Goal: Information Seeking & Learning: Understand process/instructions

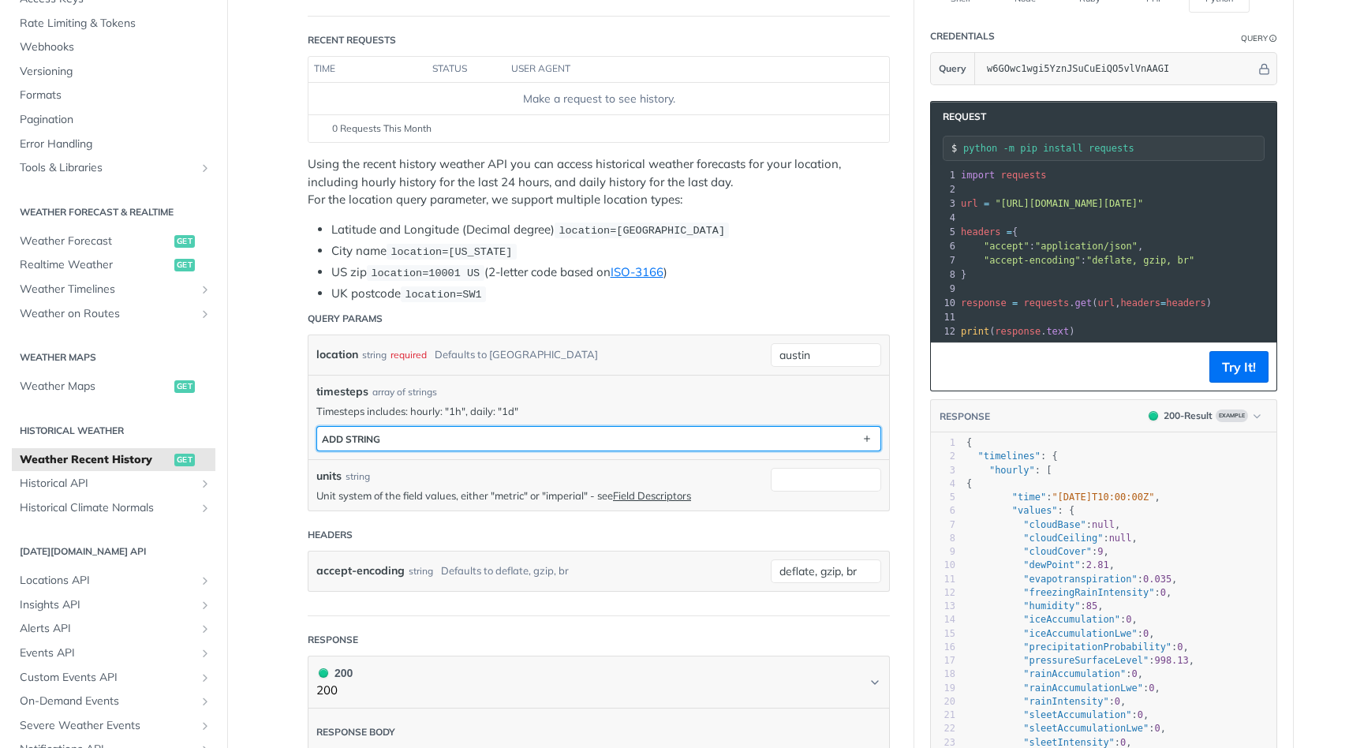
click at [781, 440] on button "ADD string" at bounding box center [598, 439] width 563 height 24
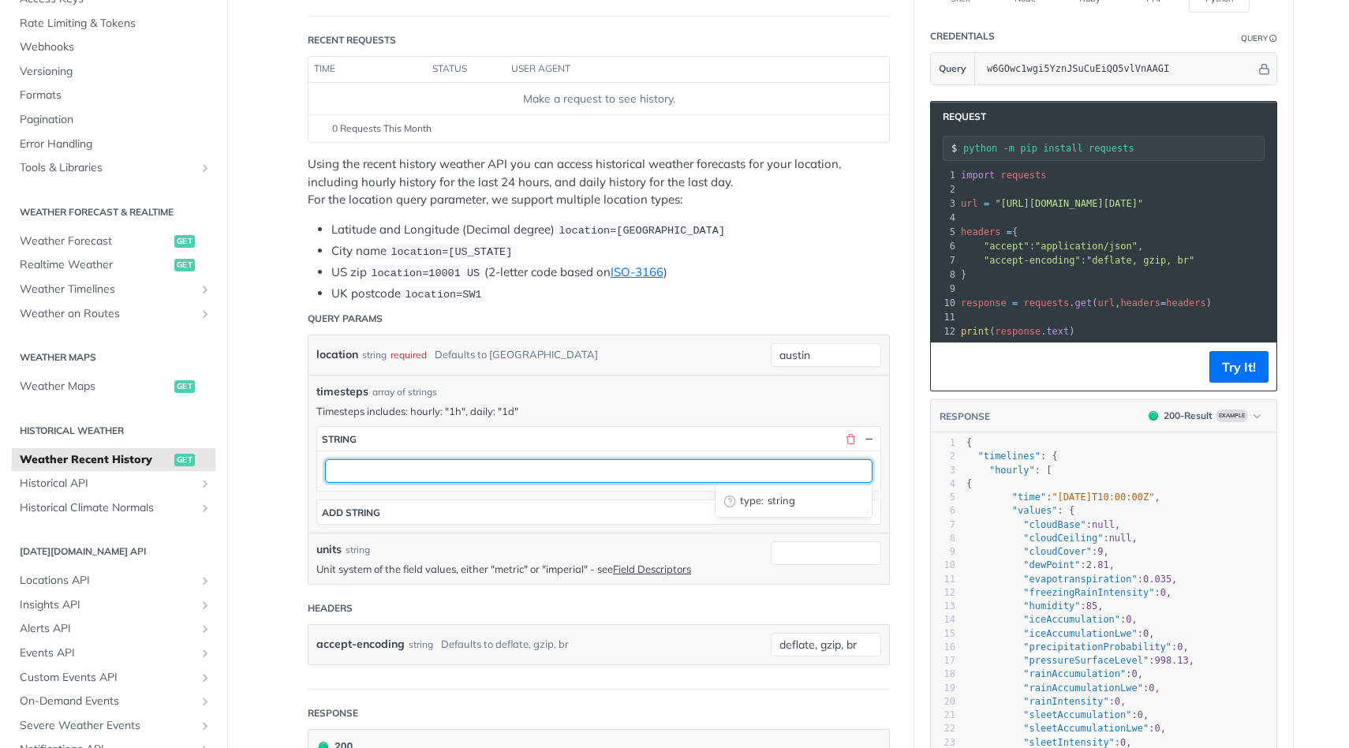
click at [705, 476] on input "text" at bounding box center [599, 471] width 548 height 24
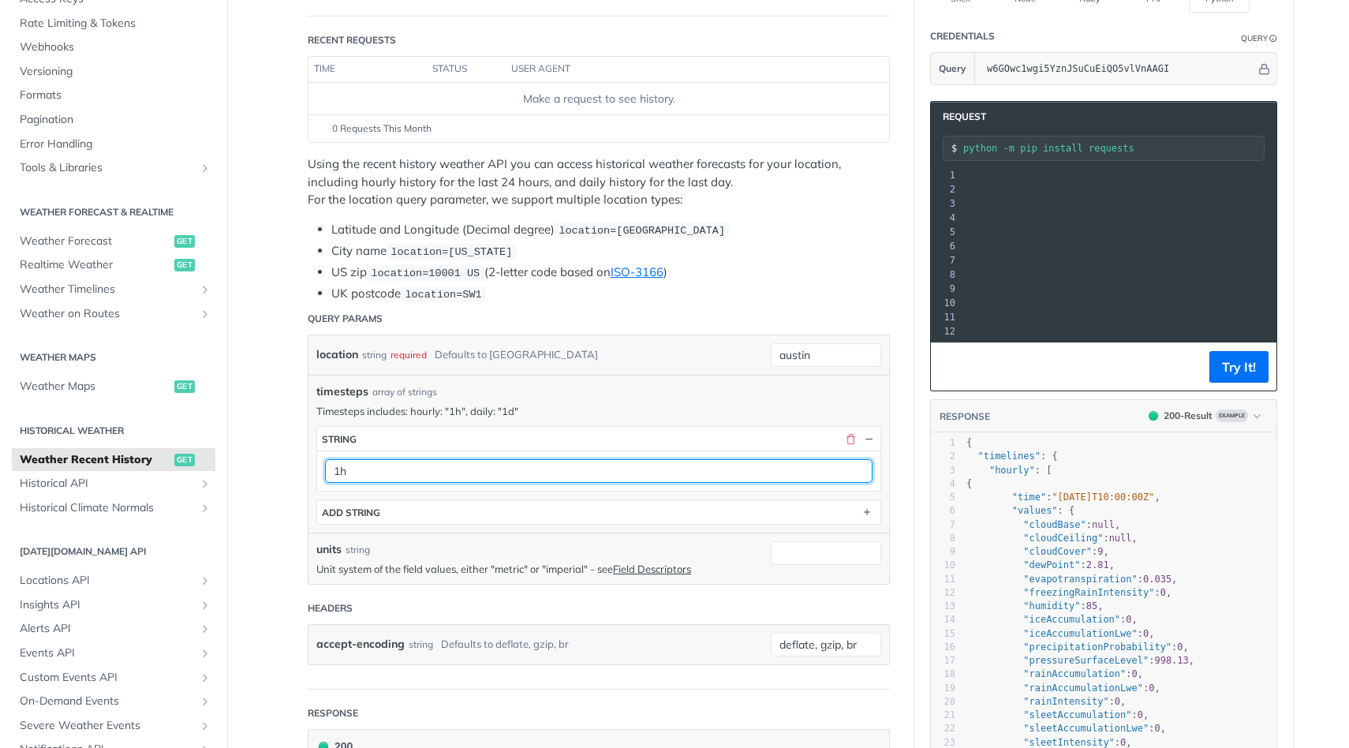
scroll to position [0, 313]
type input "1h"
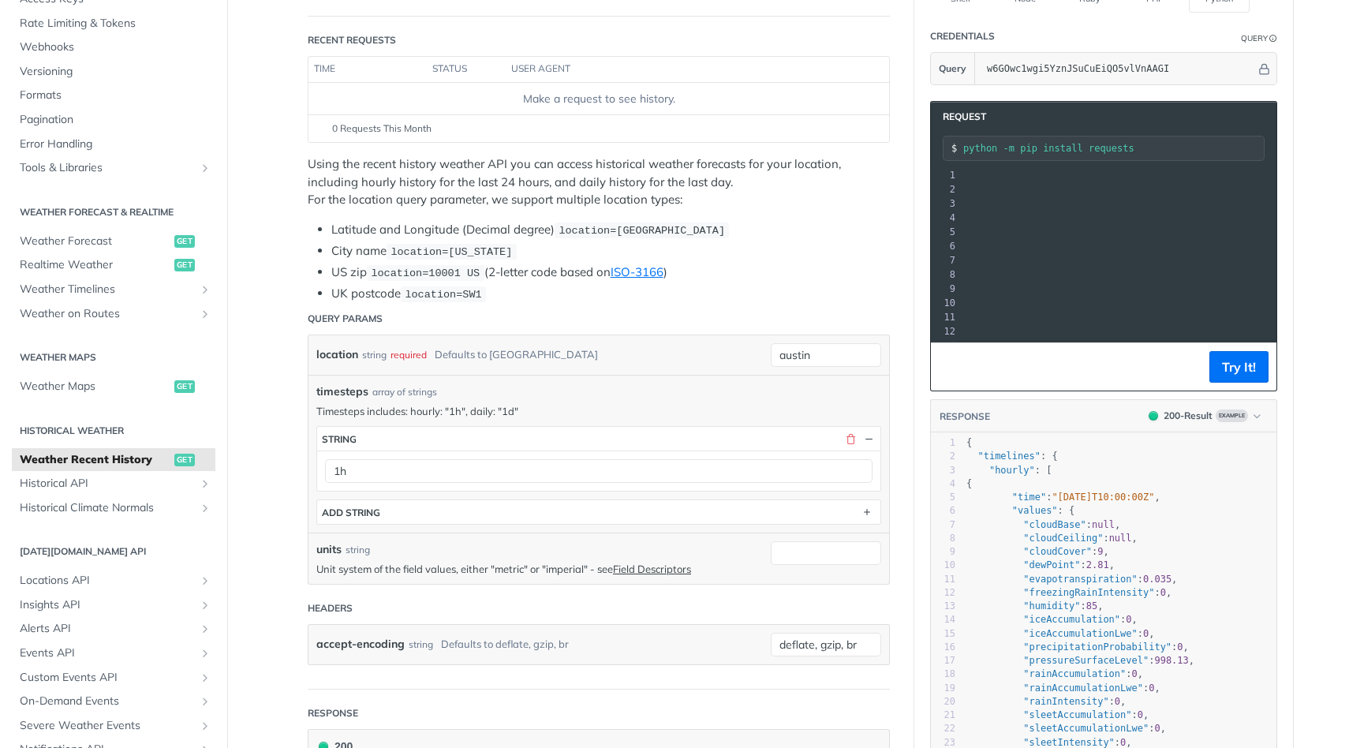
drag, startPoint x: 1066, startPoint y: 200, endPoint x: 1125, endPoint y: 197, distance: 59.2
click at [830, 198] on span ""[URL][DOMAIN_NAME][DATE]"" at bounding box center [756, 203] width 148 height 11
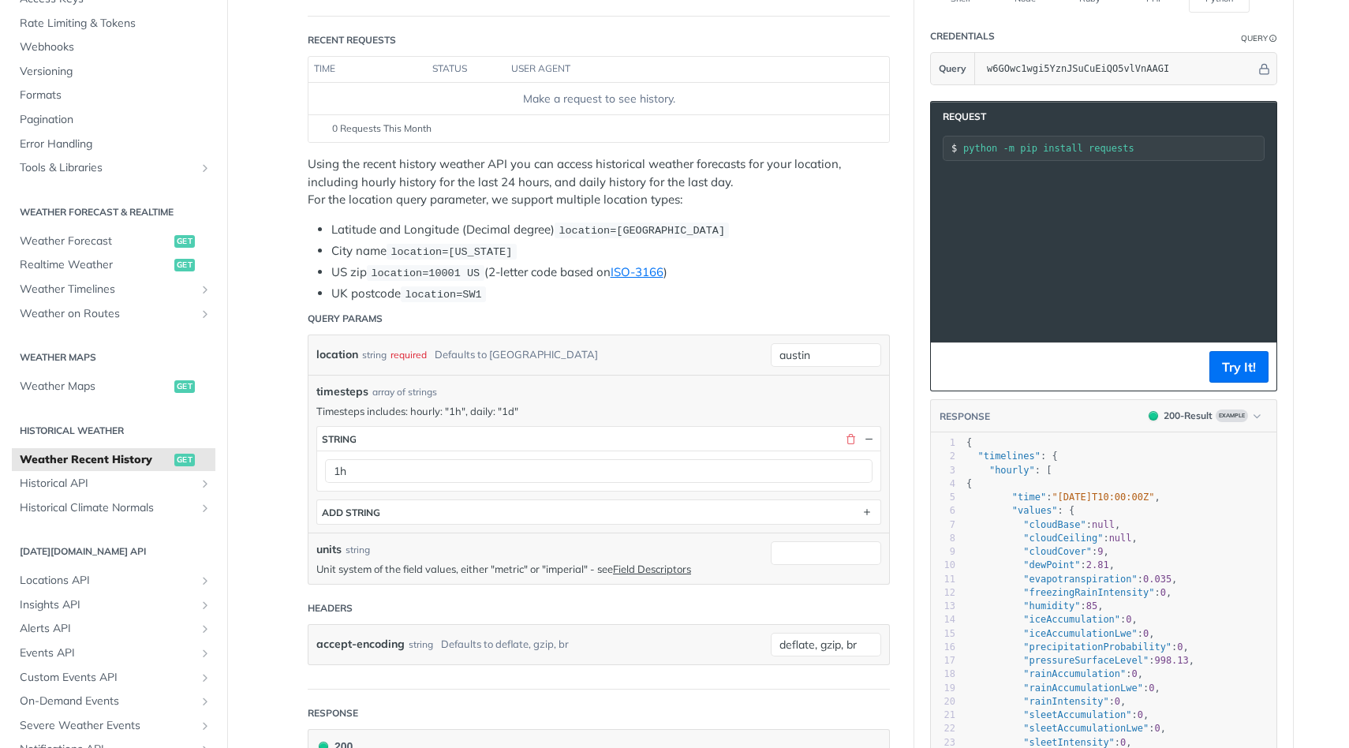
scroll to position [0, 0]
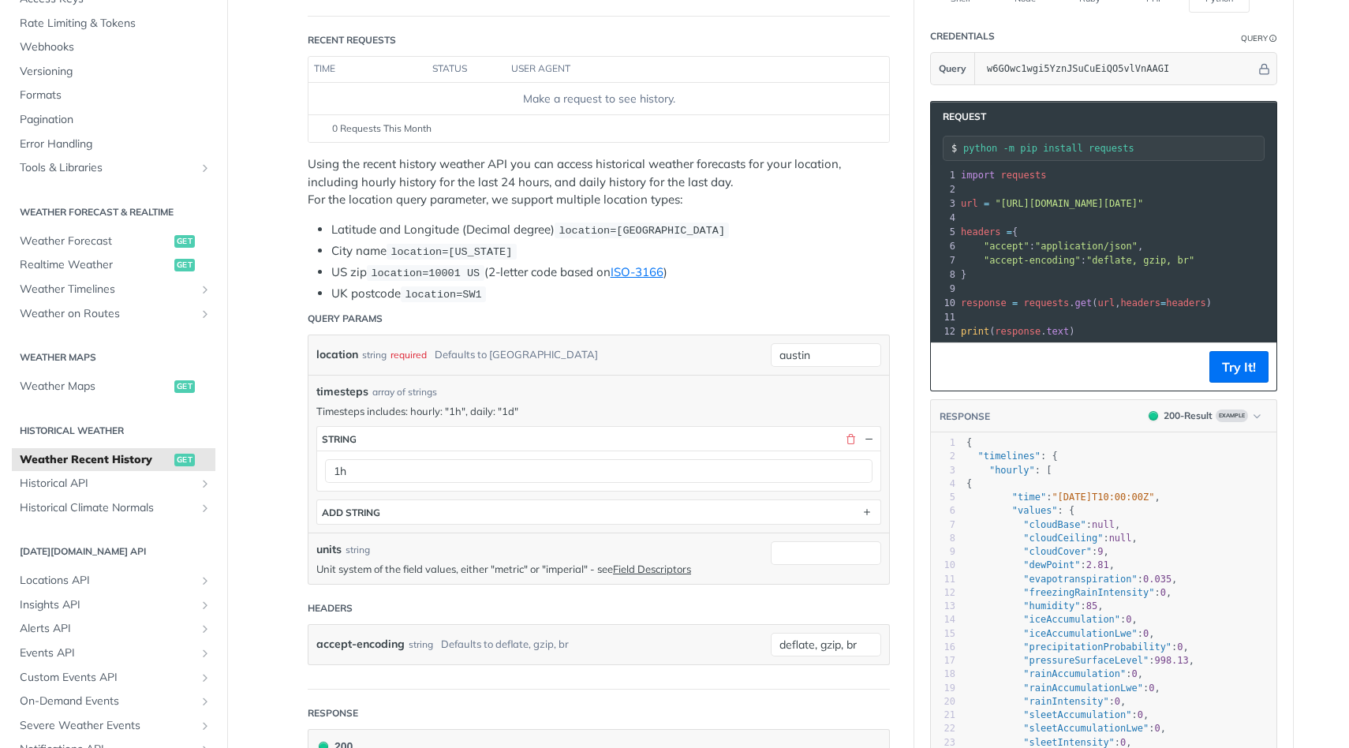
click at [1090, 202] on span ""[URL][DOMAIN_NAME][DATE]"" at bounding box center [1069, 203] width 148 height 11
drag, startPoint x: 996, startPoint y: 199, endPoint x: 1135, endPoint y: 207, distance: 139.1
click at [1135, 207] on span ""[URL][DOMAIN_NAME][DATE]"" at bounding box center [1069, 203] width 148 height 11
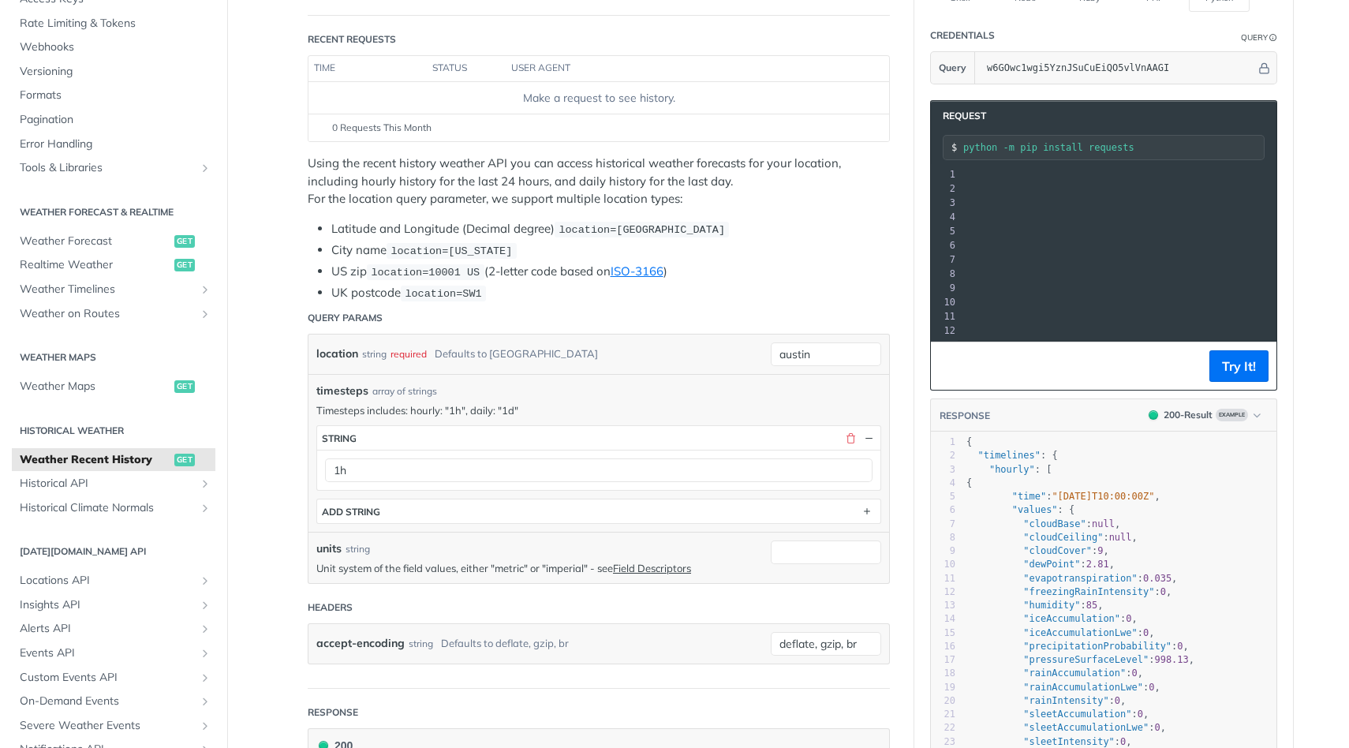
drag, startPoint x: 1096, startPoint y: 203, endPoint x: 1168, endPoint y: 200, distance: 72.6
click at [869, 200] on span ""[URL][DOMAIN_NAME][DATE]"" at bounding box center [794, 202] width 148 height 11
copy span "&timesteps=1h"
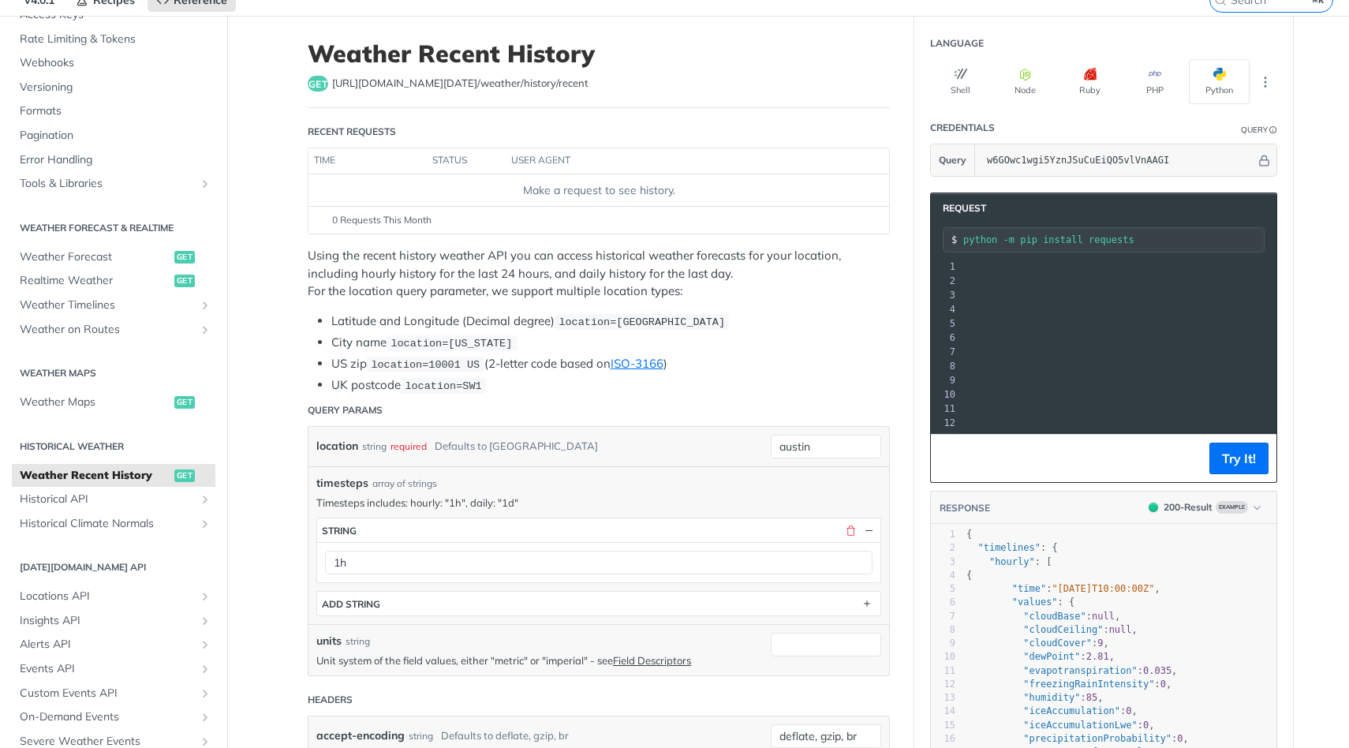
scroll to position [58, 0]
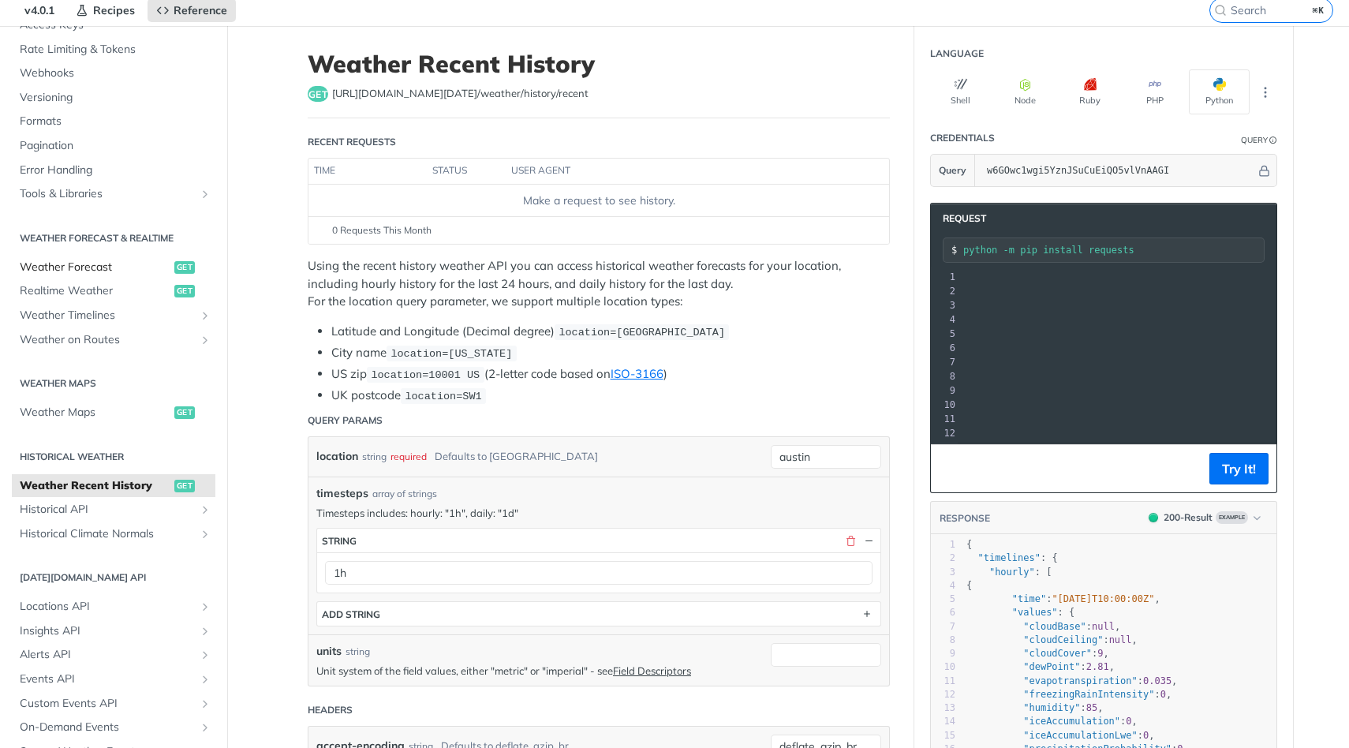
click at [99, 263] on span "Weather Forecast" at bounding box center [95, 268] width 151 height 16
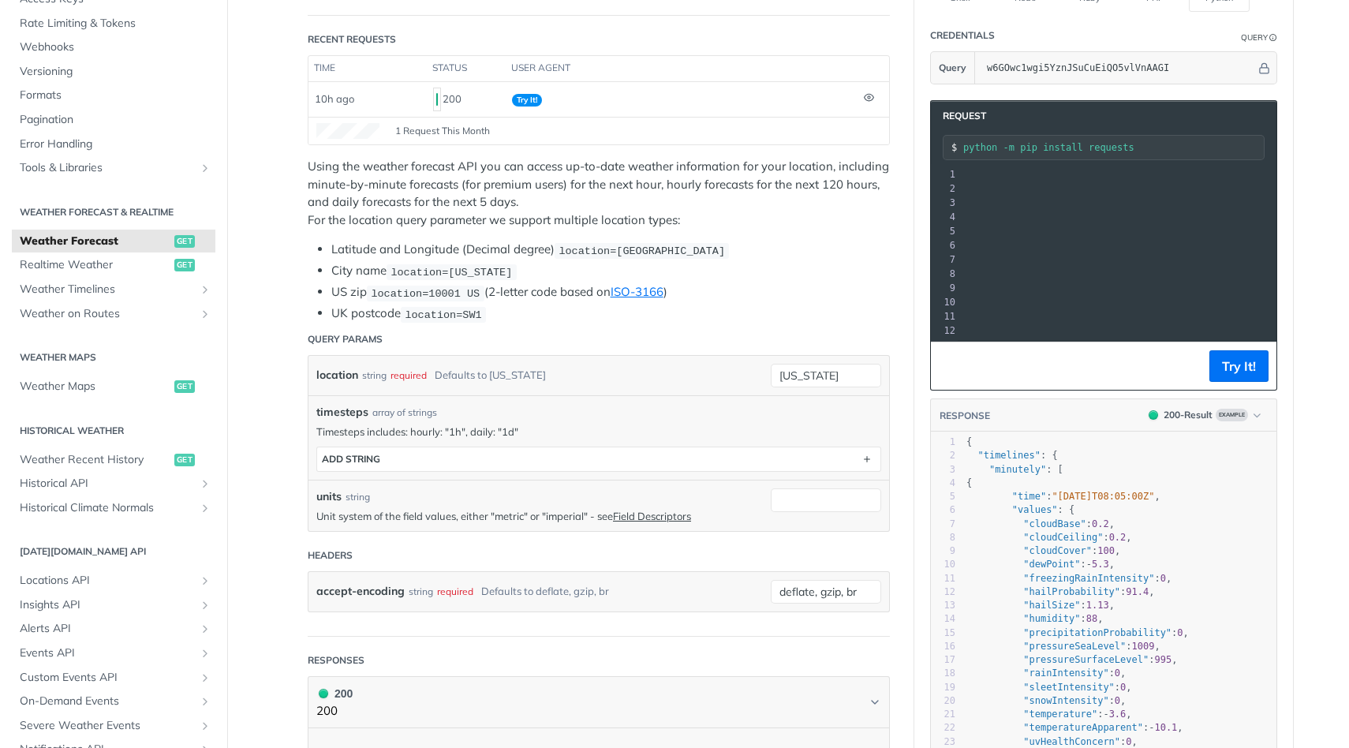
scroll to position [174, 0]
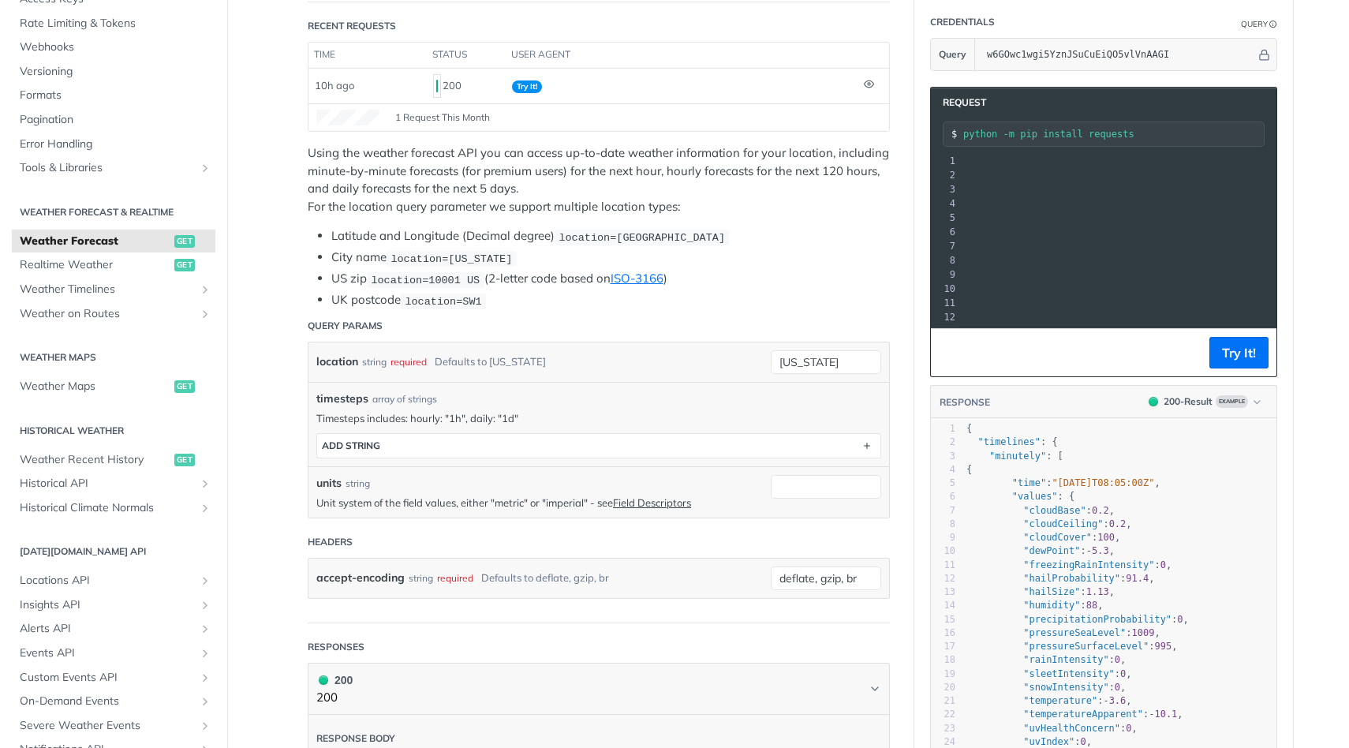
click at [439, 433] on section "ADD string" at bounding box center [598, 445] width 565 height 25
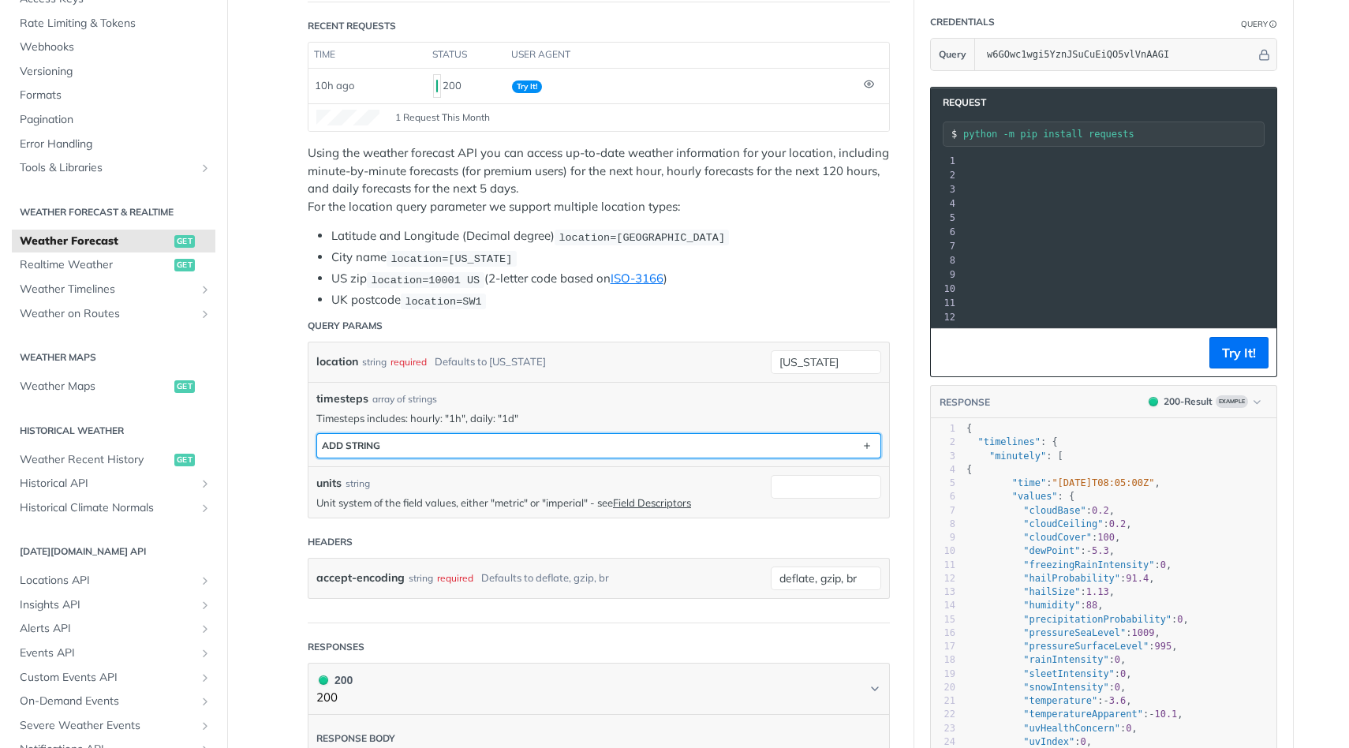
click at [439, 447] on button "ADD string" at bounding box center [598, 446] width 563 height 24
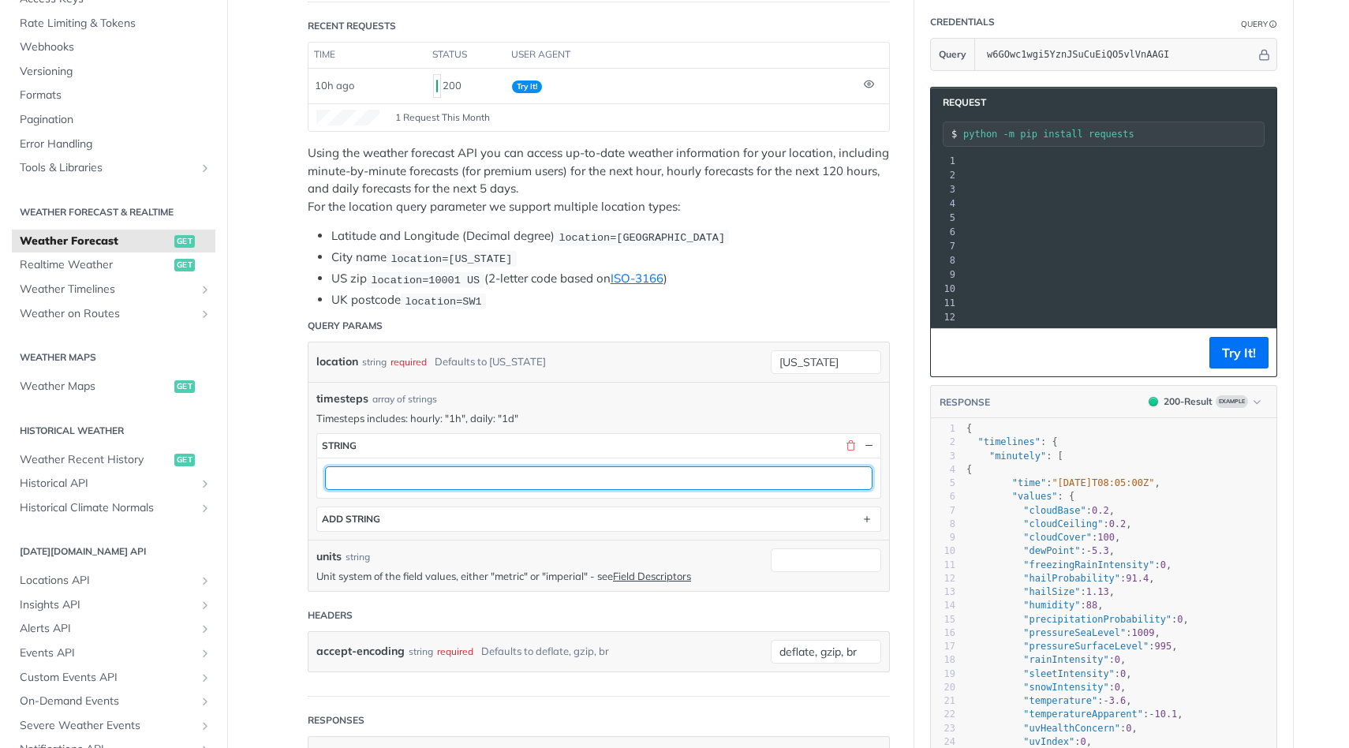
click at [439, 473] on input "text" at bounding box center [599, 478] width 548 height 24
type input "1h"
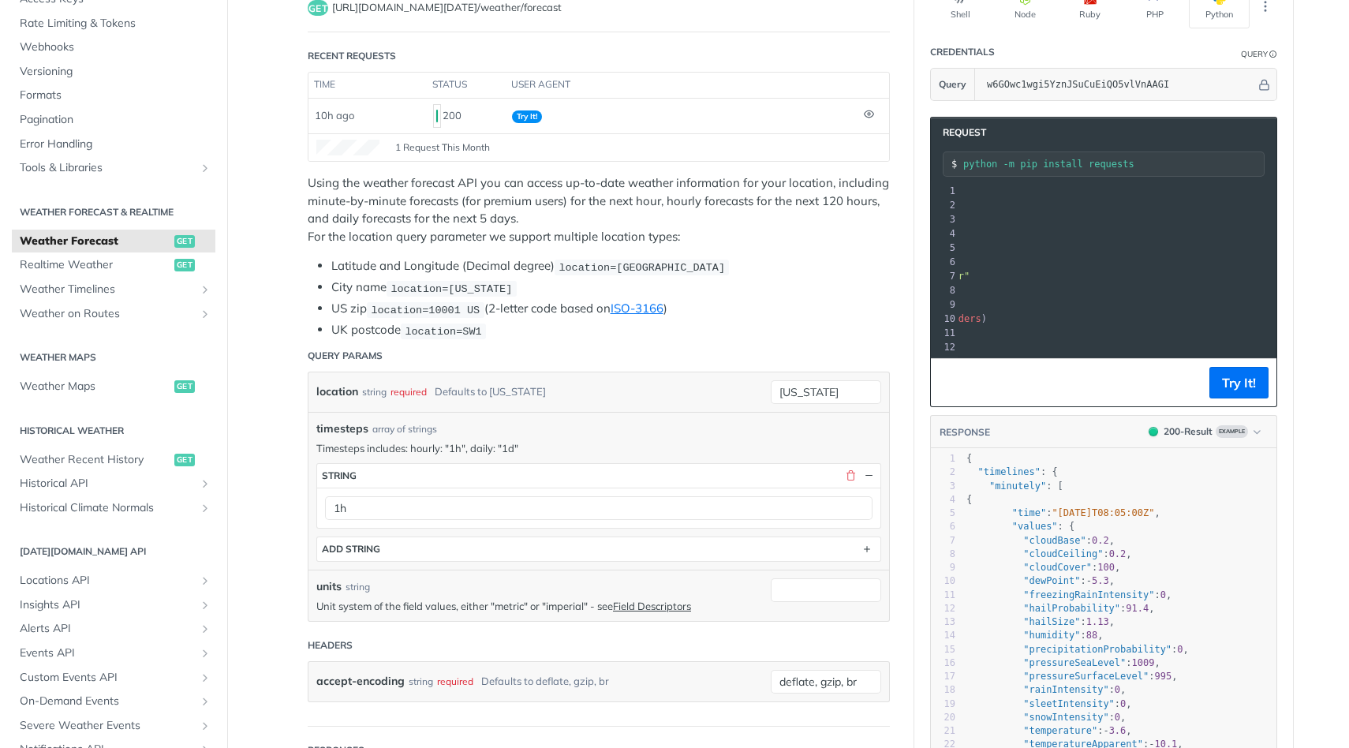
click at [508, 395] on div "Defaults to [US_STATE]" at bounding box center [490, 391] width 111 height 23
drag, startPoint x: 848, startPoint y: 393, endPoint x: 724, endPoint y: 391, distance: 123.9
click at [726, 391] on div "location string required Defaults to [US_STATE] [US_STATE] required type : stri…" at bounding box center [598, 391] width 581 height 39
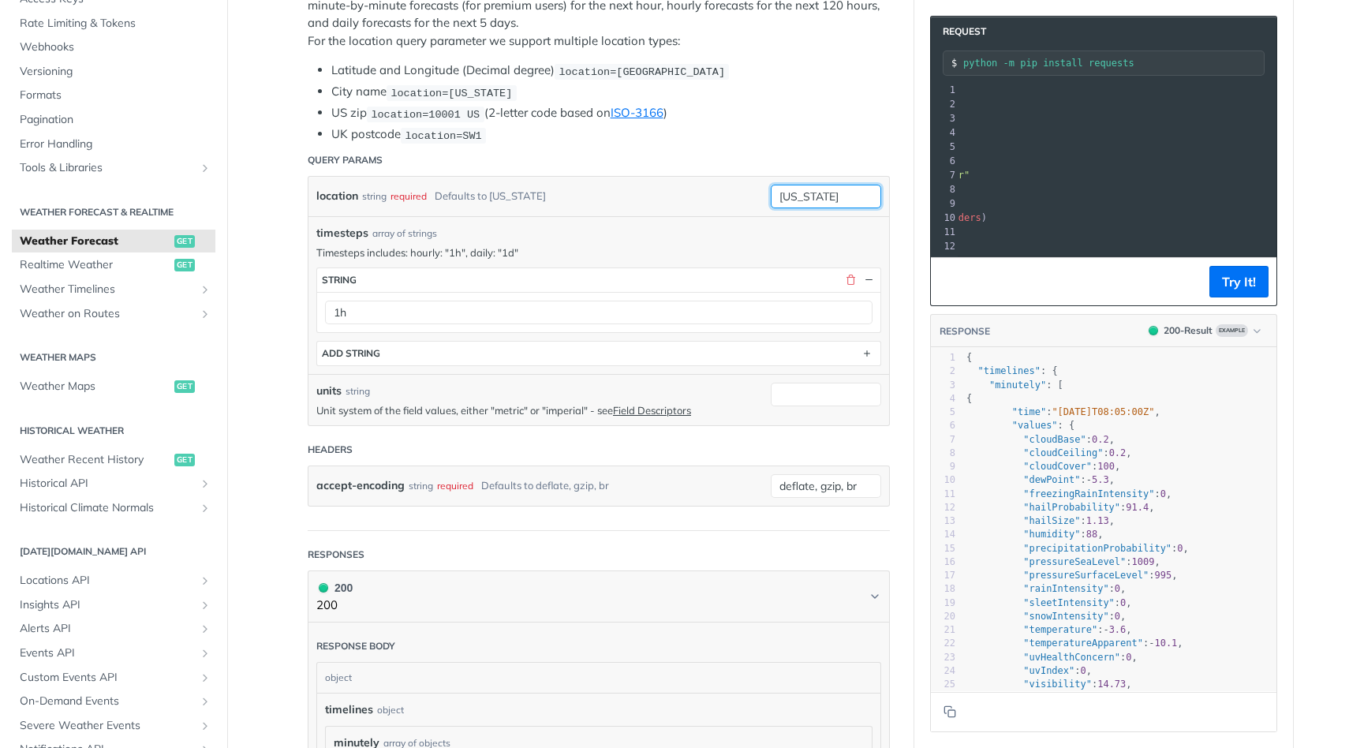
scroll to position [341, 0]
click at [201, 286] on icon "Show subpages for Weather Timelines" at bounding box center [205, 289] width 13 height 13
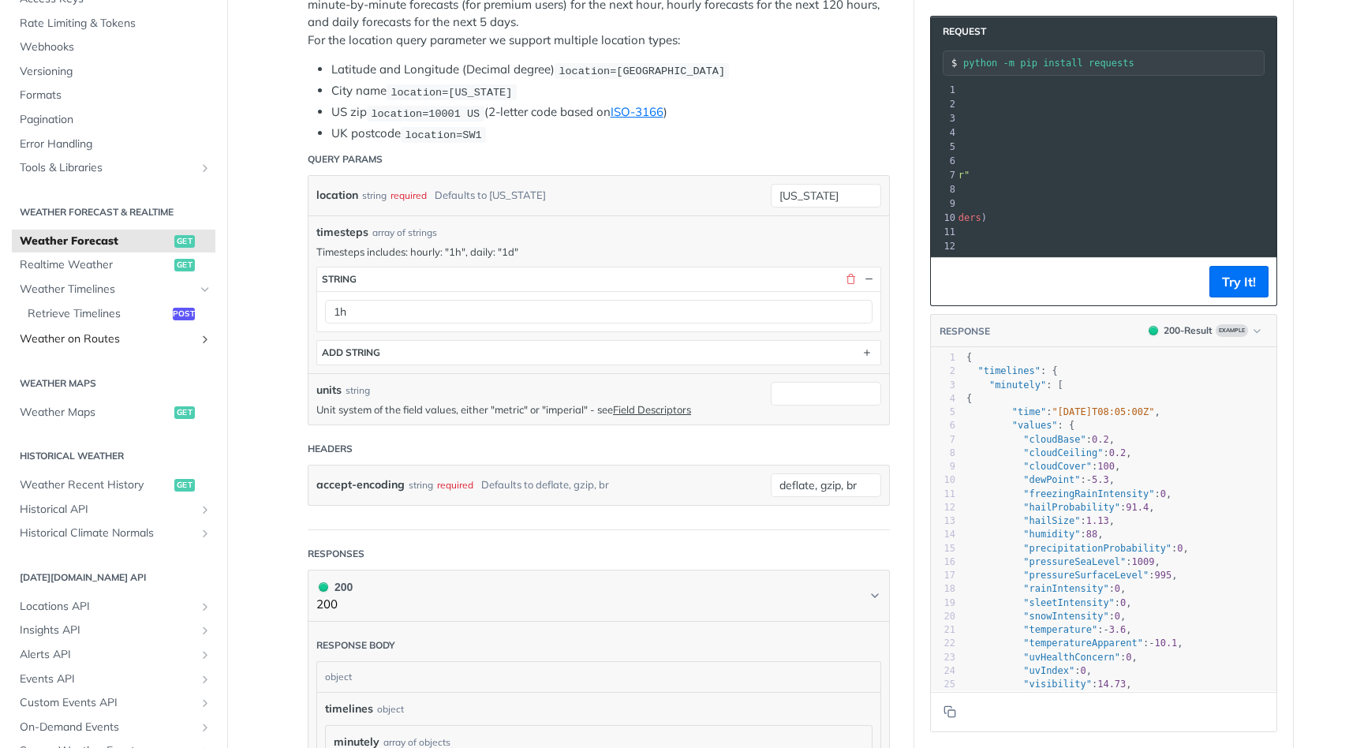
click at [206, 343] on icon "Show subpages for Weather on Routes" at bounding box center [205, 339] width 13 height 13
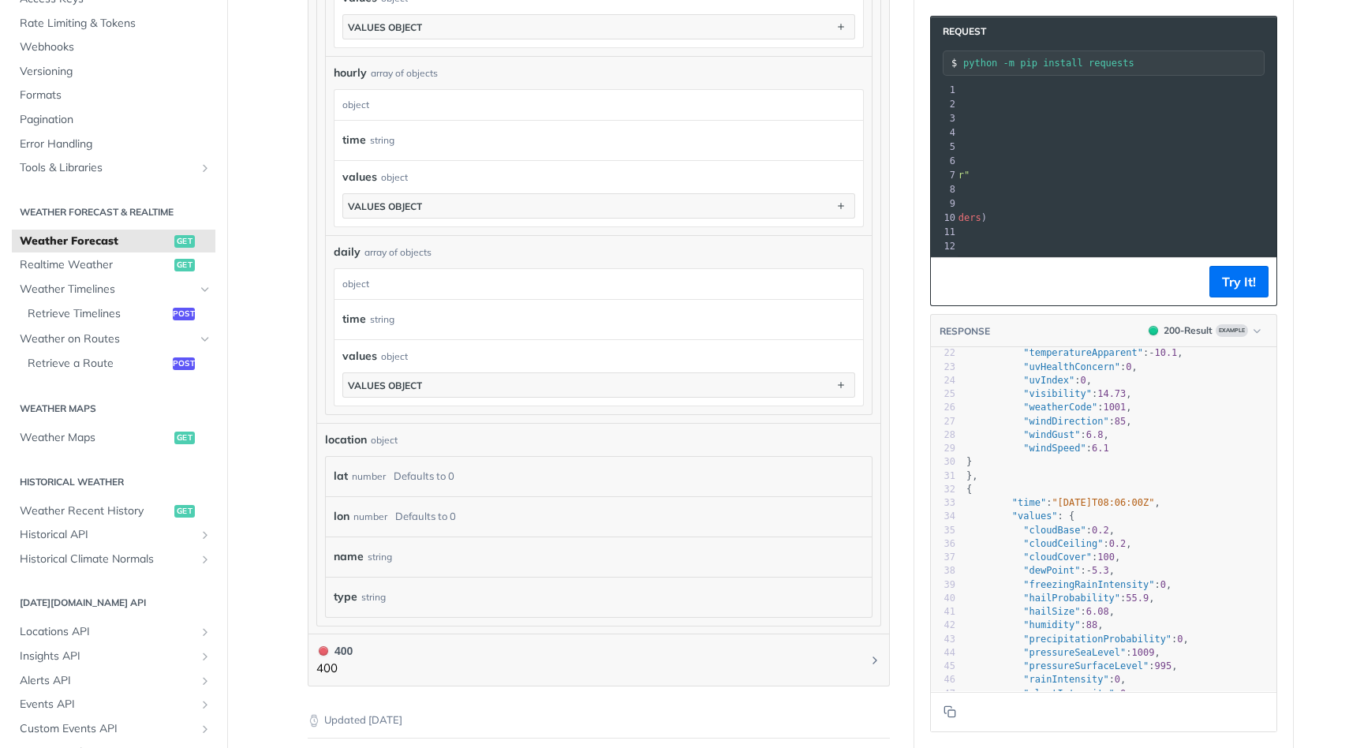
scroll to position [1175, 0]
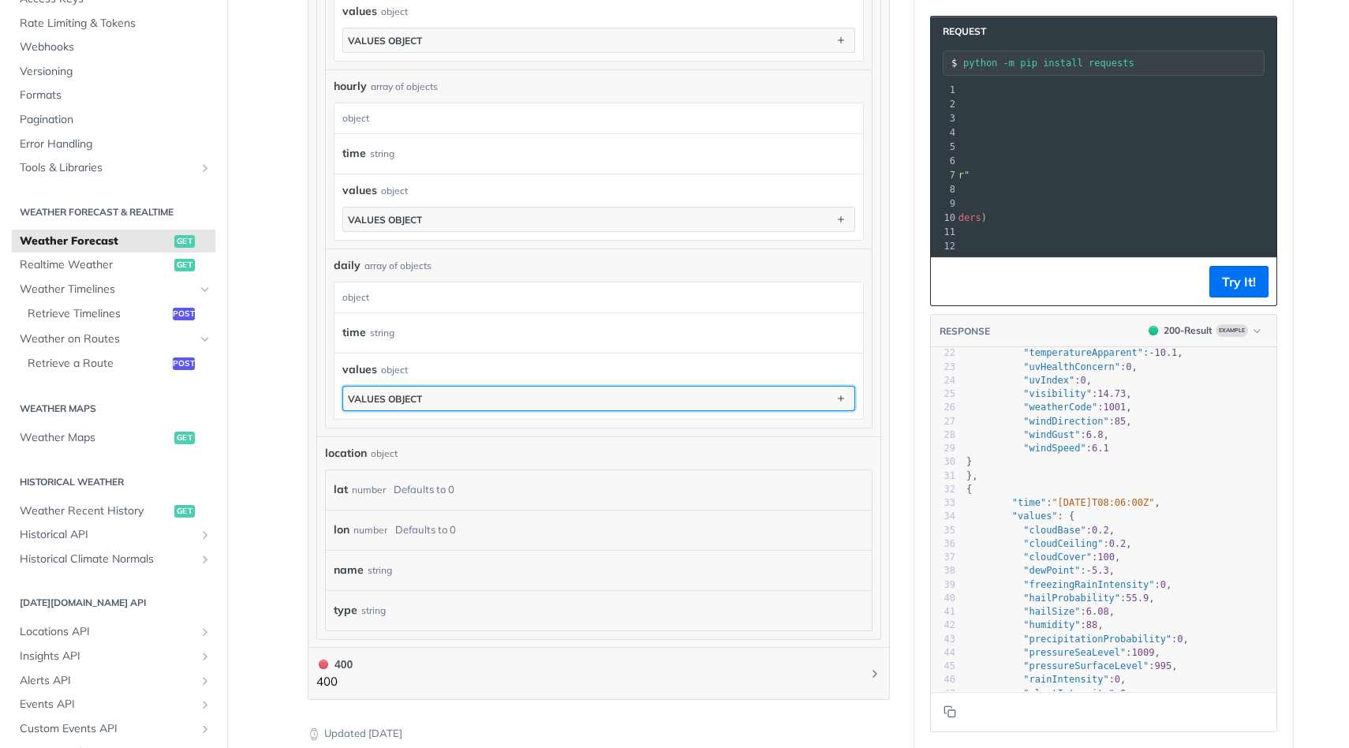
click at [760, 390] on button "values object" at bounding box center [598, 399] width 511 height 24
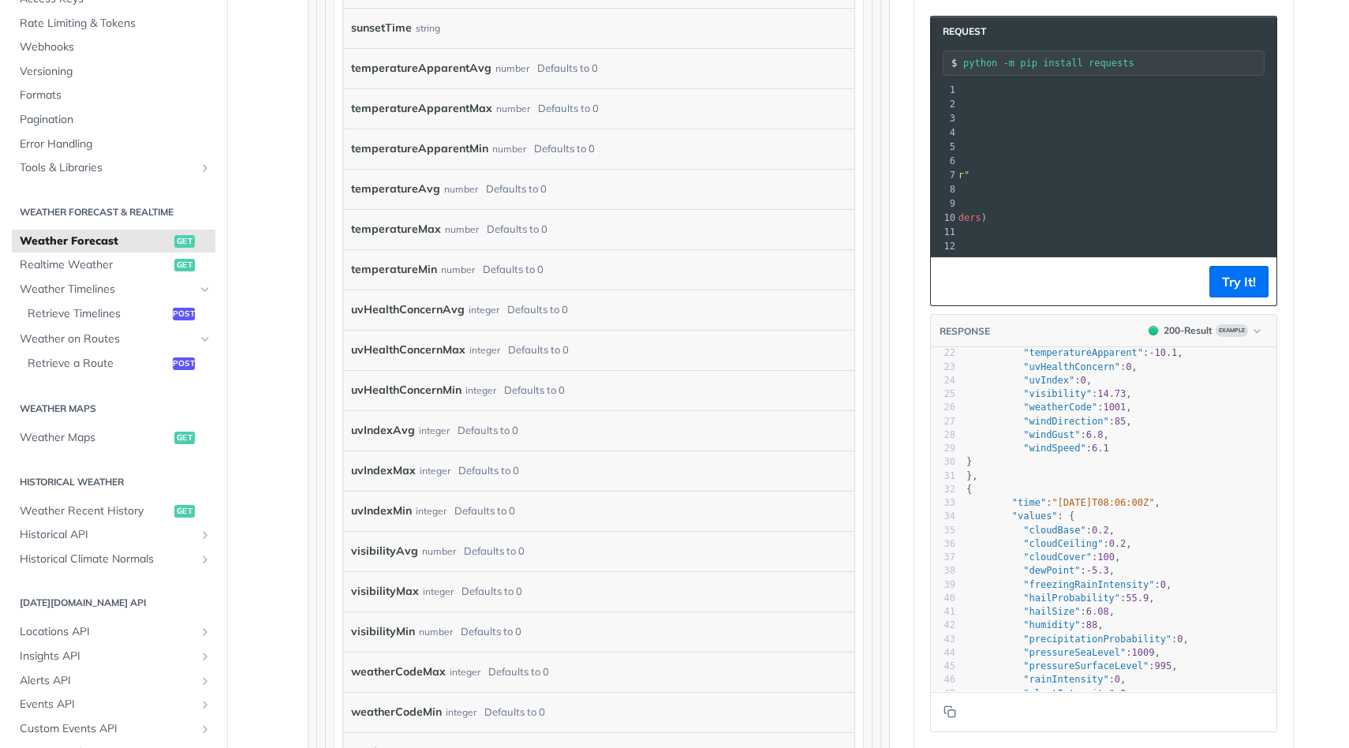
scroll to position [4910, 0]
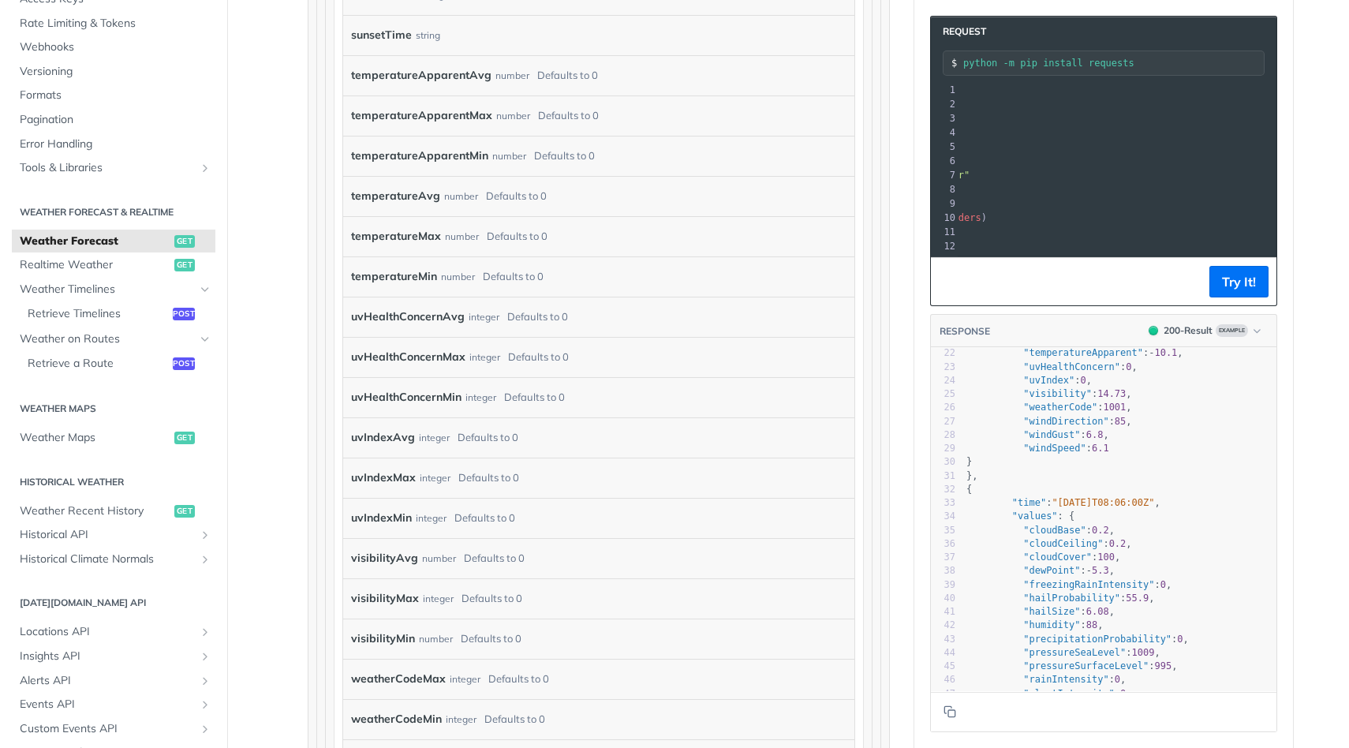
click at [525, 238] on div "Defaults to 0" at bounding box center [517, 236] width 61 height 23
click at [414, 233] on label "temperatureMax" at bounding box center [396, 236] width 90 height 23
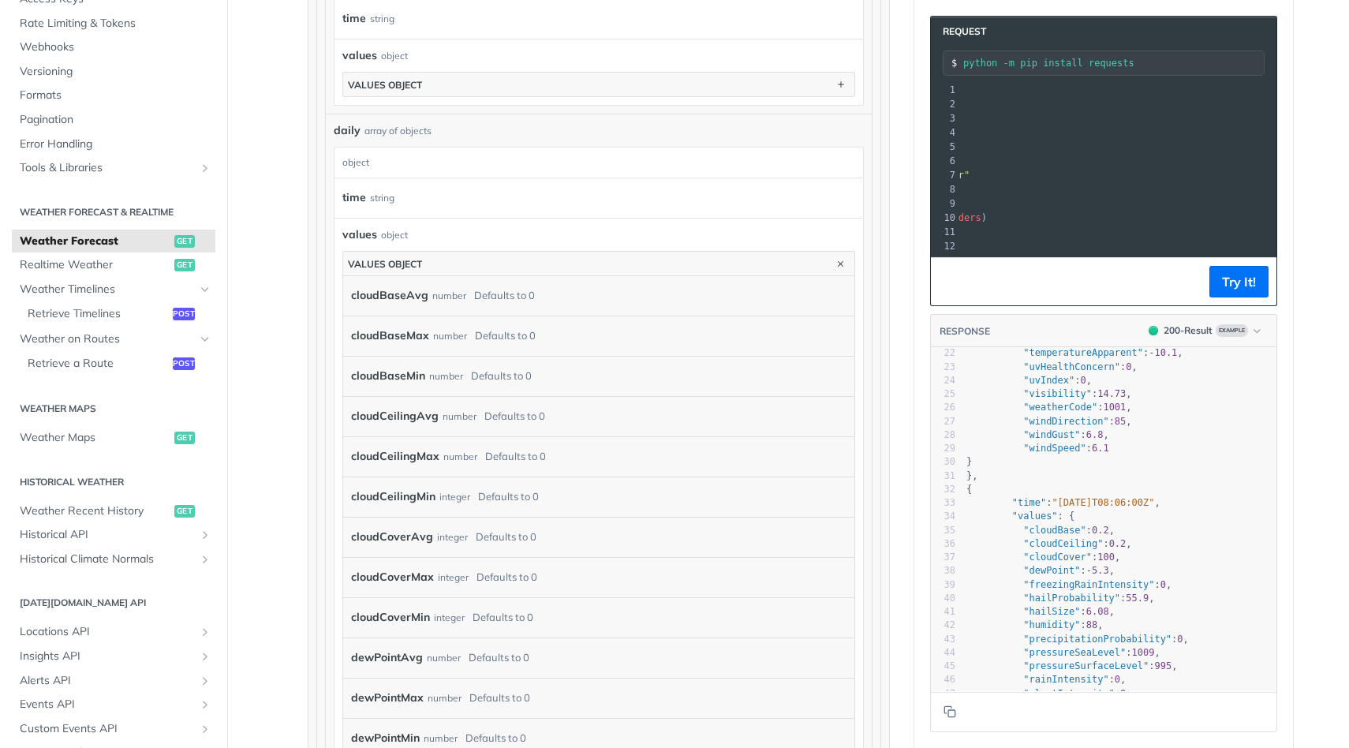
click at [413, 230] on div "values object" at bounding box center [598, 234] width 513 height 17
click at [413, 258] on div "values object" at bounding box center [385, 264] width 74 height 12
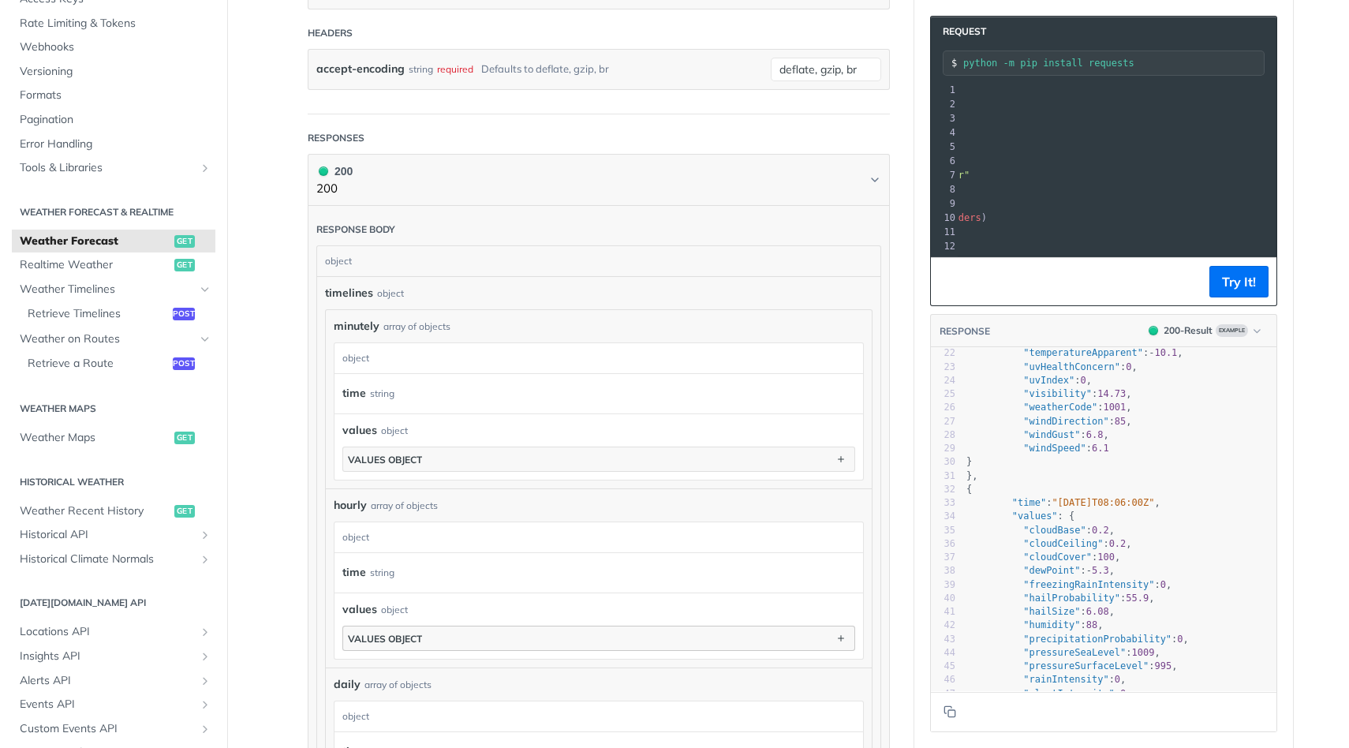
scroll to position [755, 0]
click at [357, 293] on span "timelines" at bounding box center [349, 294] width 48 height 17
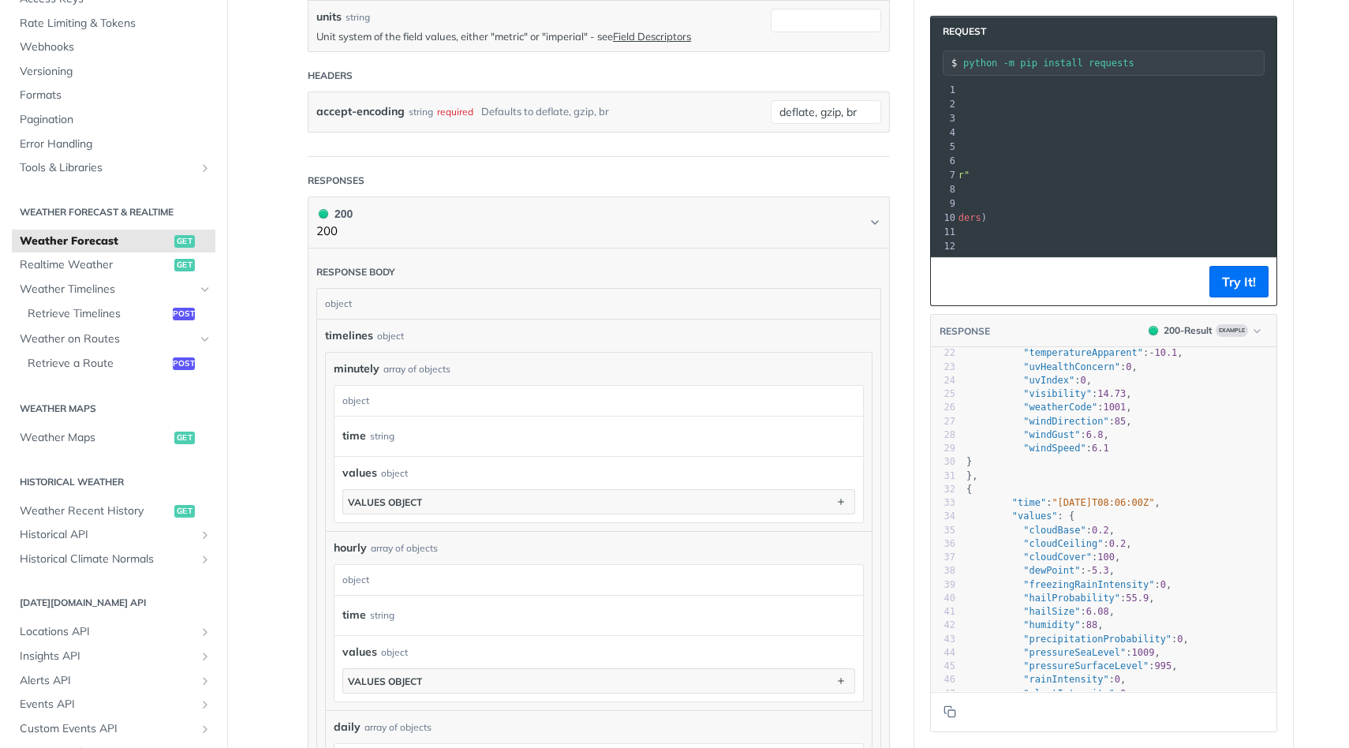
scroll to position [719, 0]
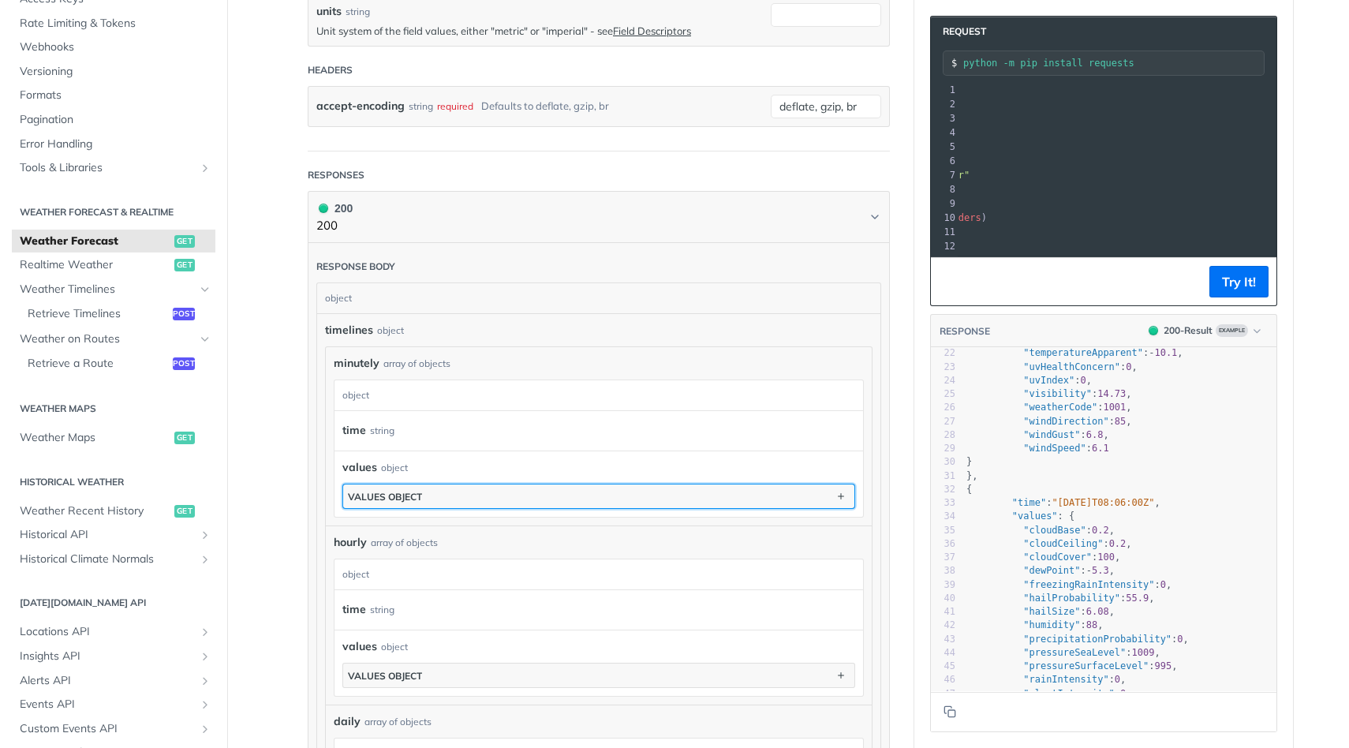
click at [669, 493] on button "values object" at bounding box center [598, 496] width 511 height 24
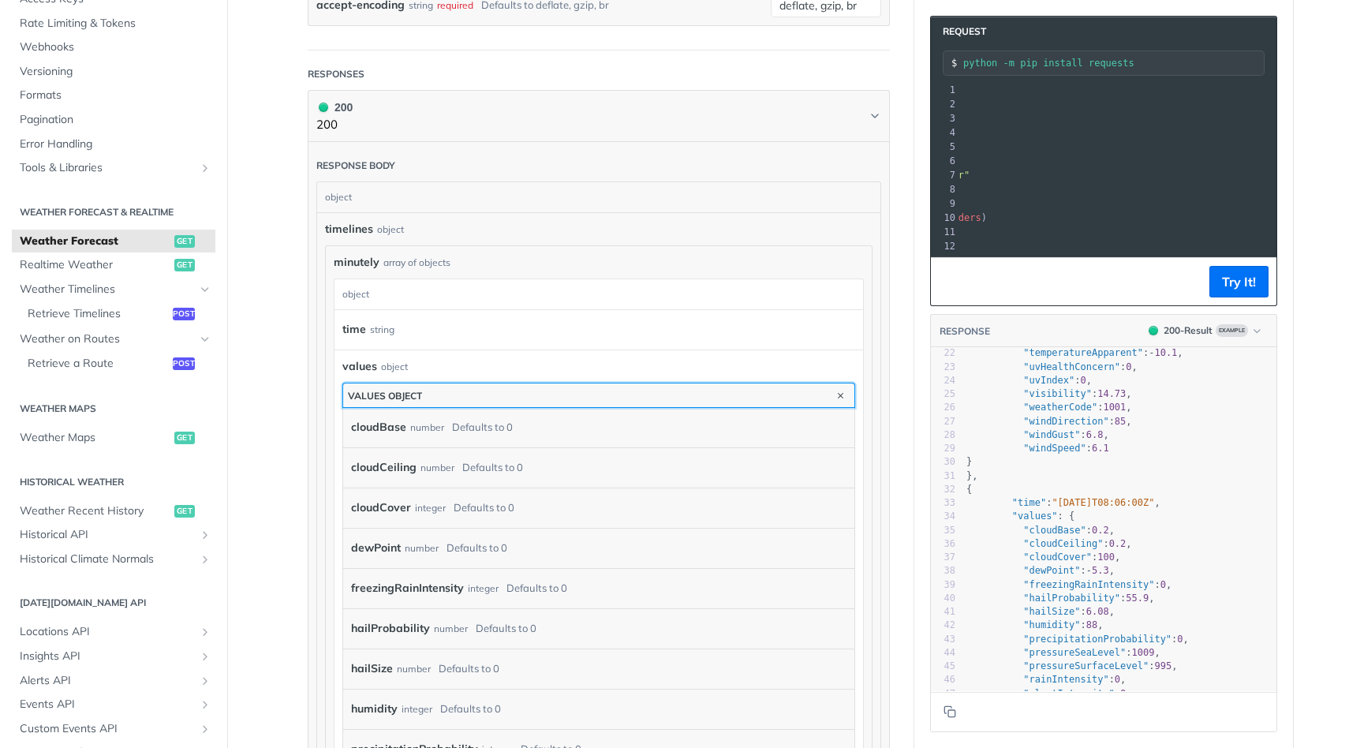
scroll to position [787, 0]
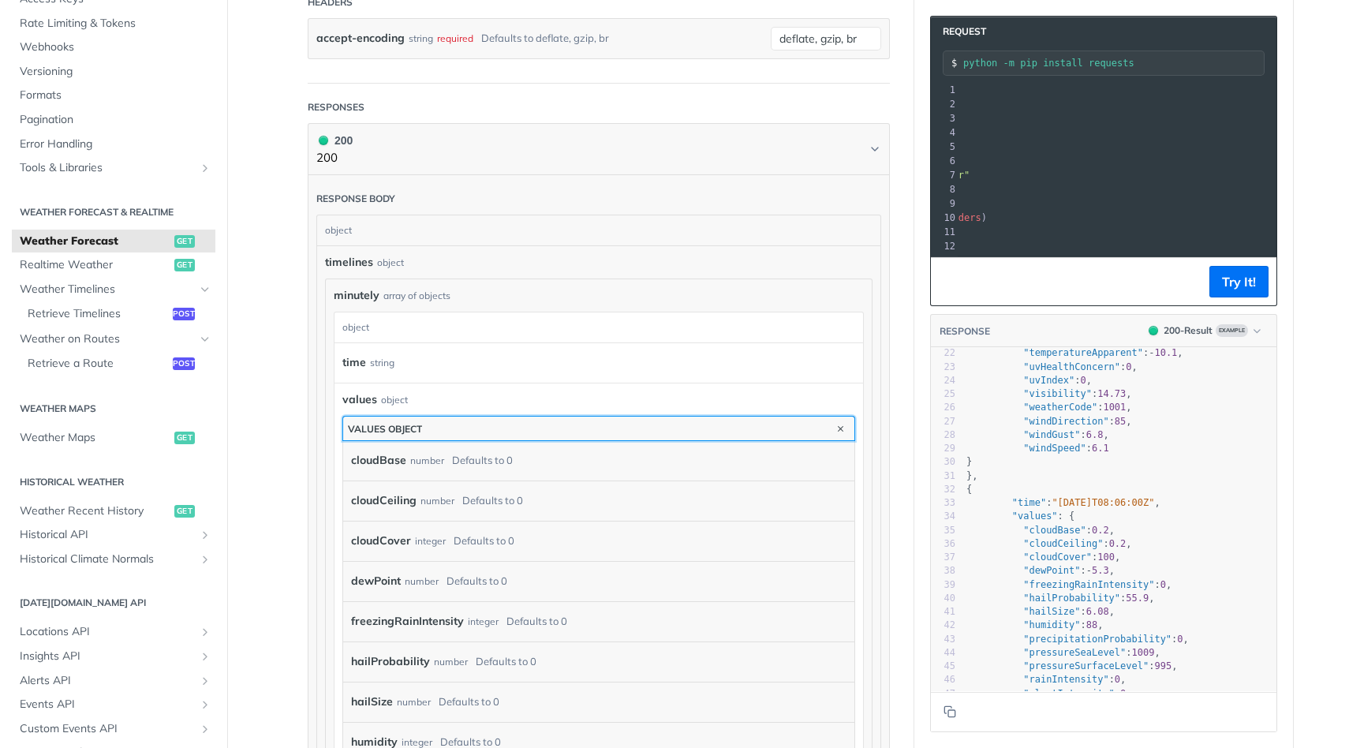
click at [557, 420] on button "values object" at bounding box center [598, 429] width 511 height 24
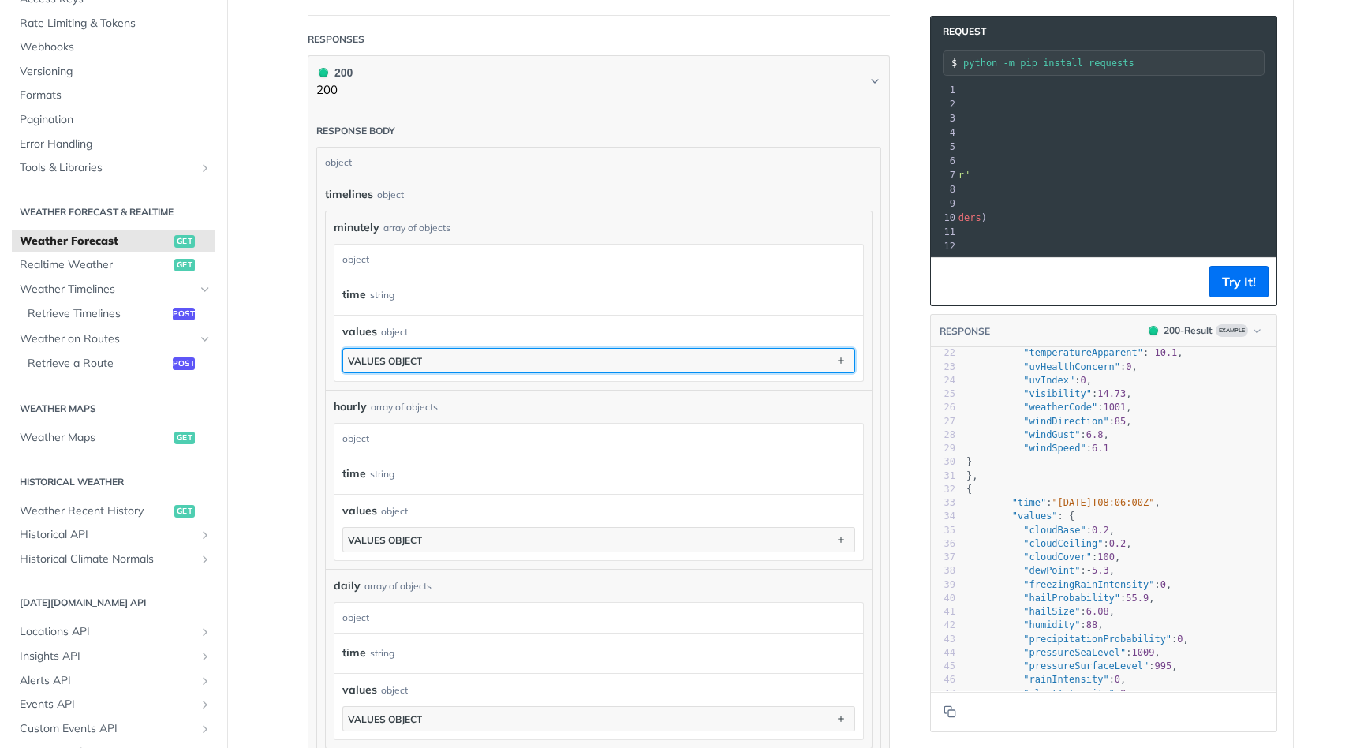
scroll to position [878, 0]
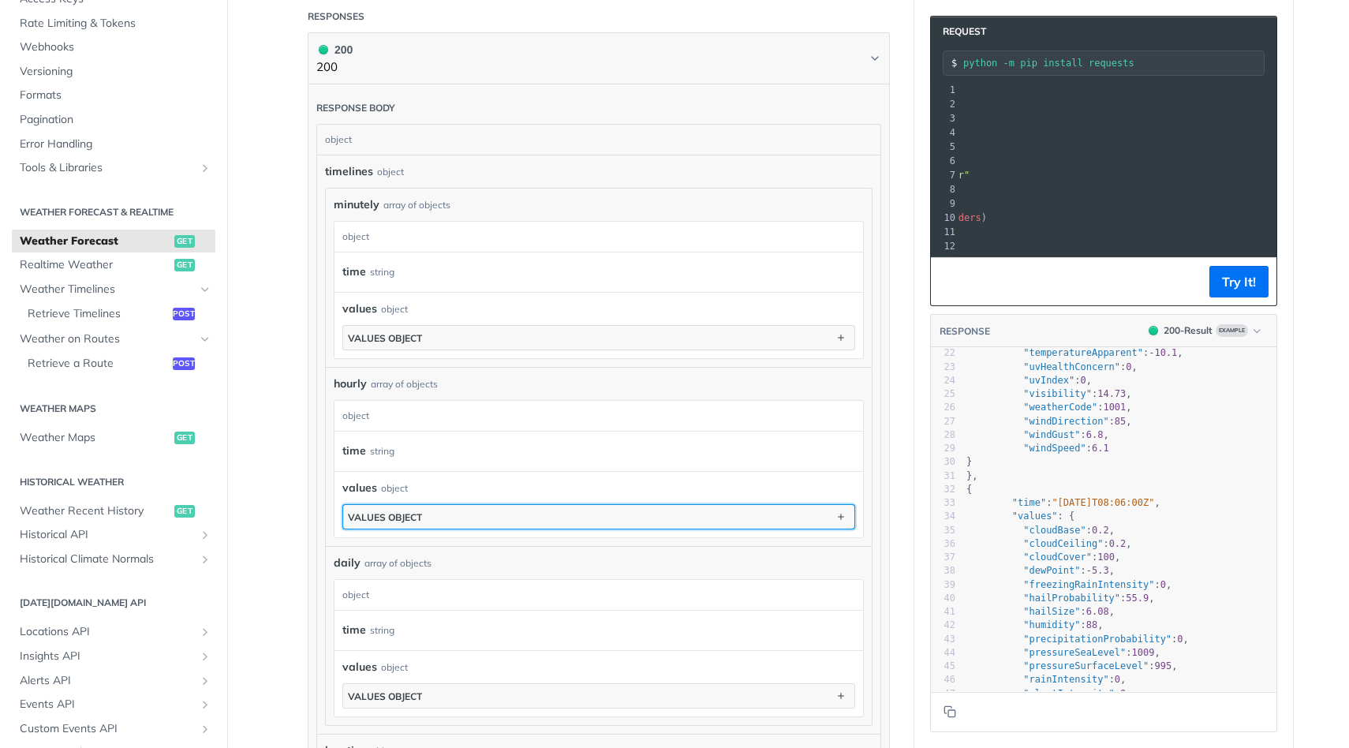
click at [542, 515] on button "values object" at bounding box center [598, 517] width 511 height 24
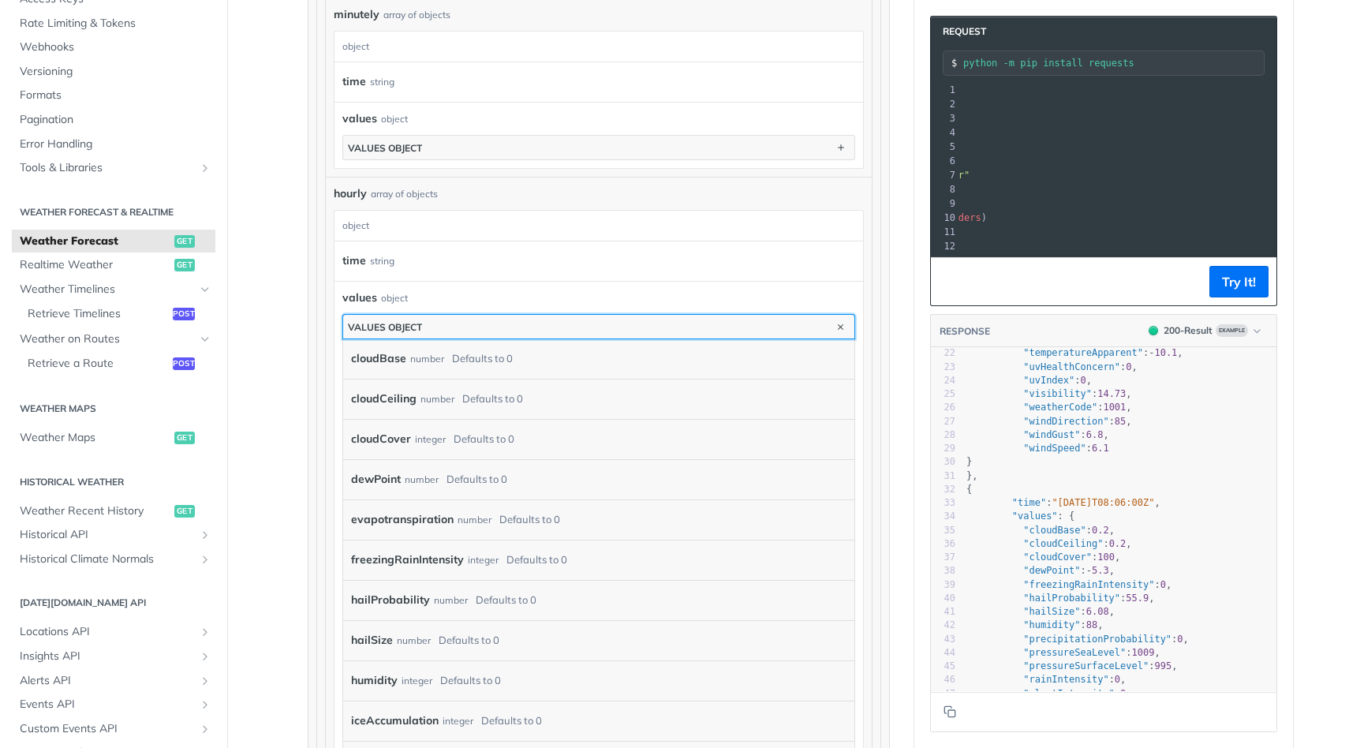
scroll to position [1044, 0]
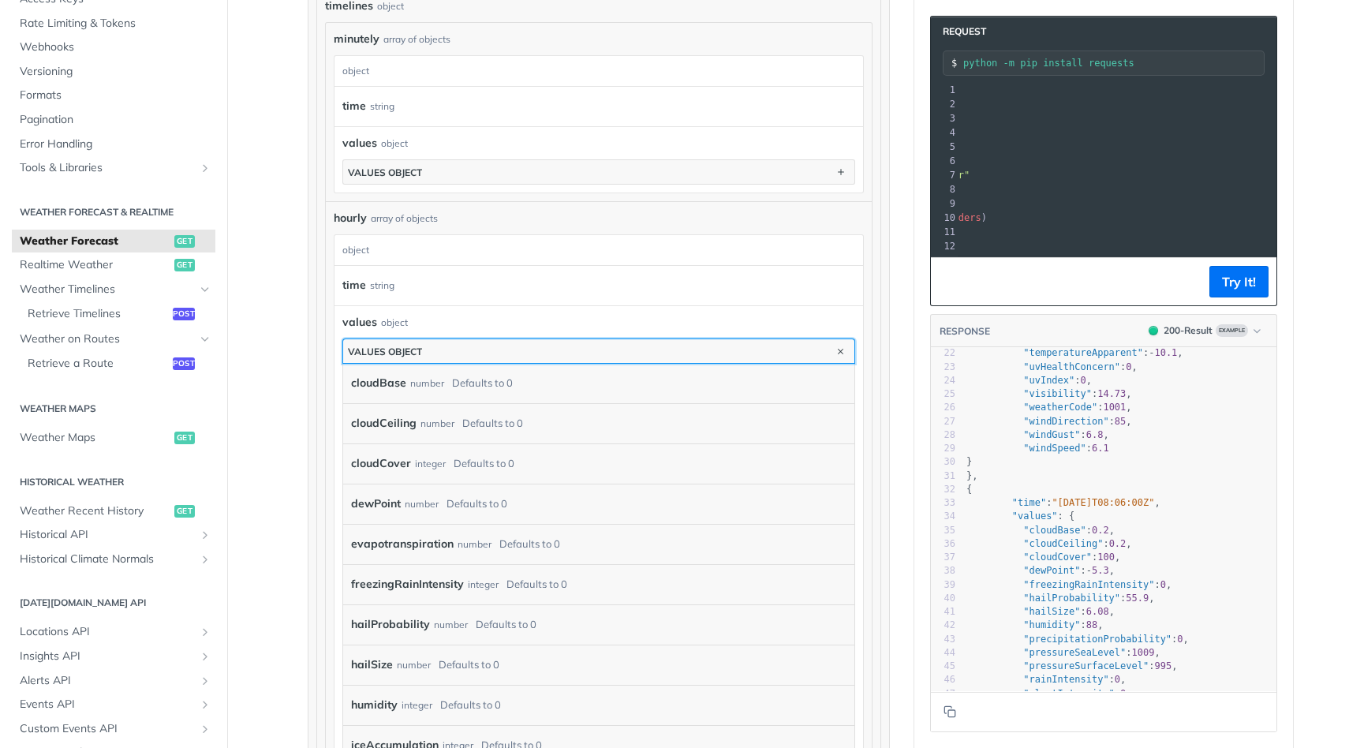
click at [408, 346] on div "values object" at bounding box center [385, 352] width 74 height 12
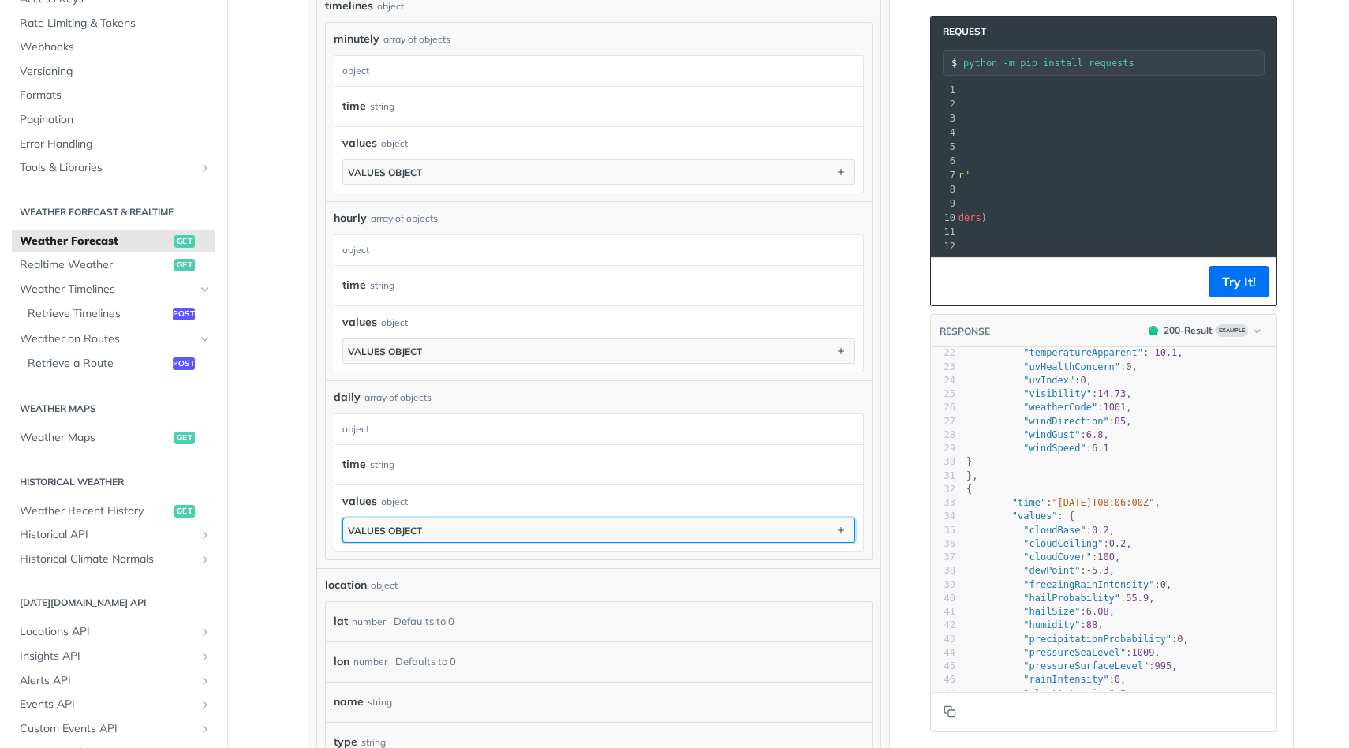
click at [399, 525] on div "values object" at bounding box center [385, 531] width 74 height 12
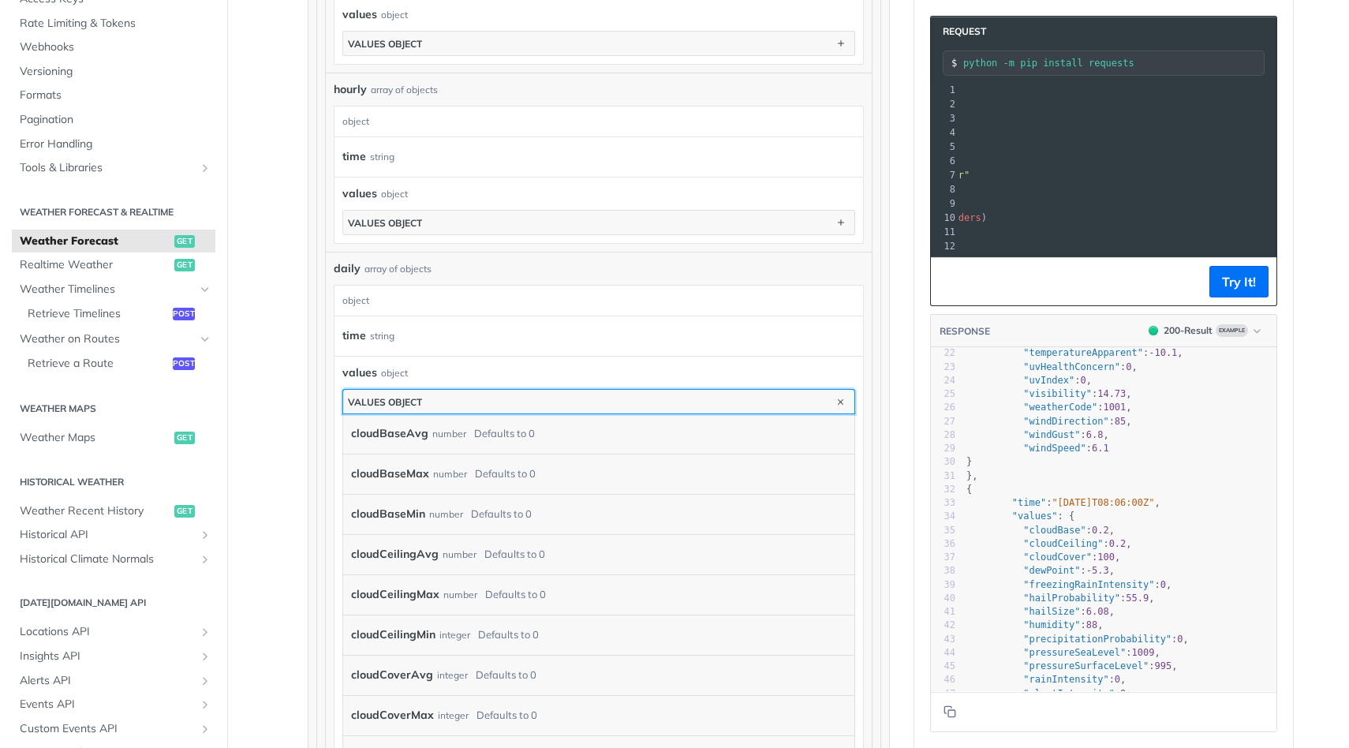
scroll to position [1212, 0]
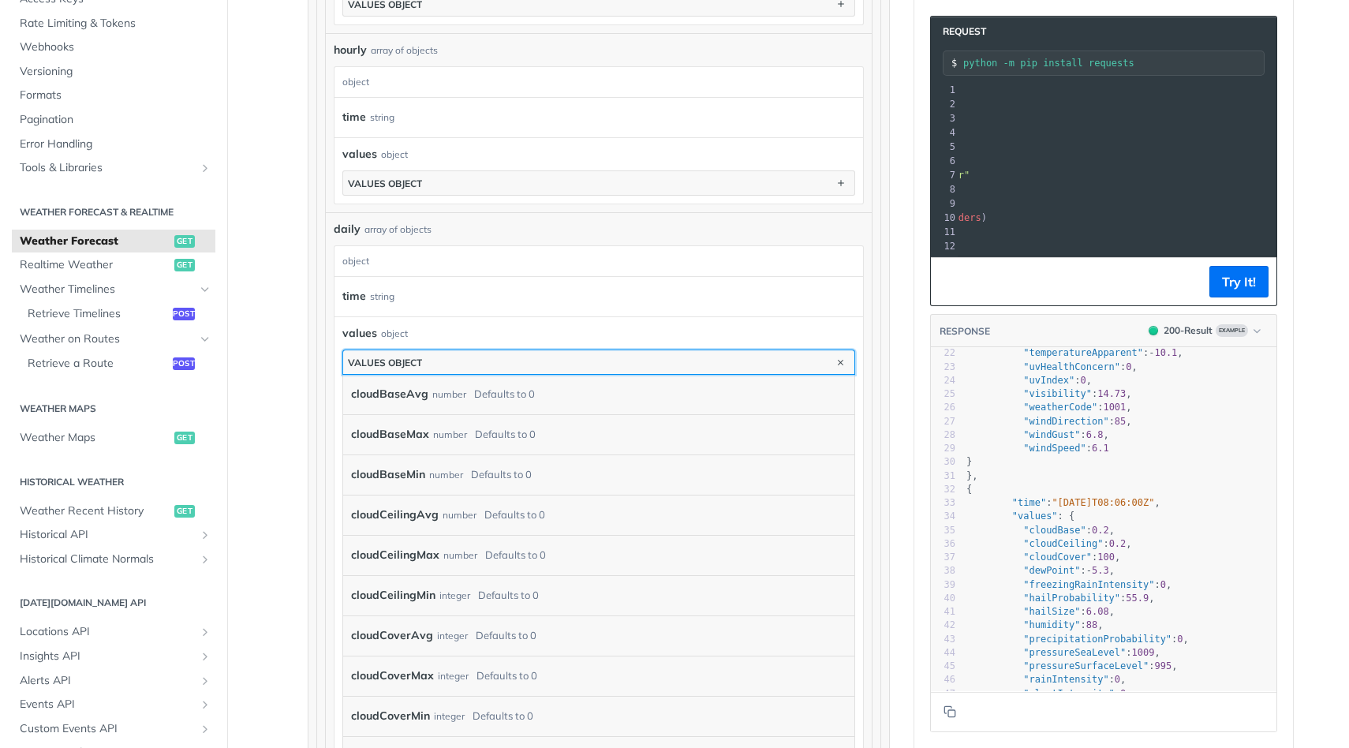
click at [389, 361] on div "values object" at bounding box center [385, 363] width 74 height 12
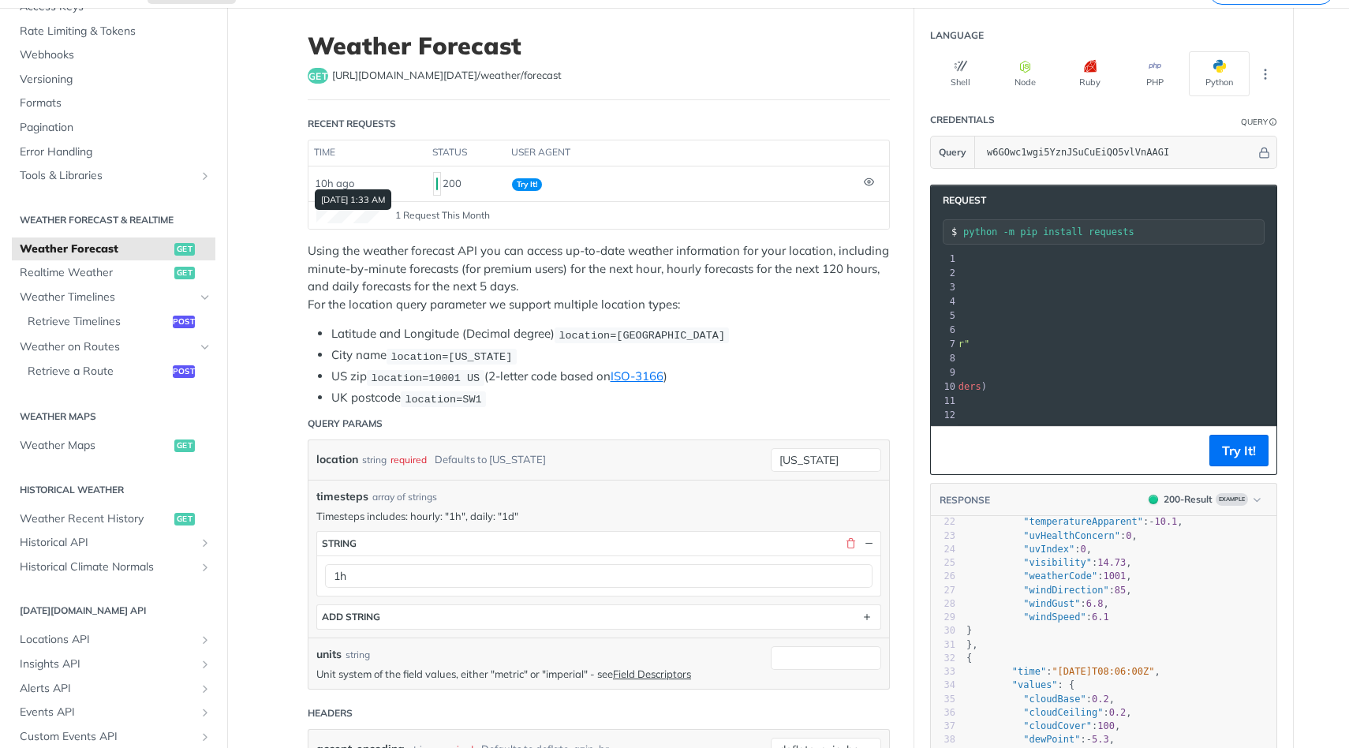
scroll to position [82, 0]
